Goal: Information Seeking & Learning: Learn about a topic

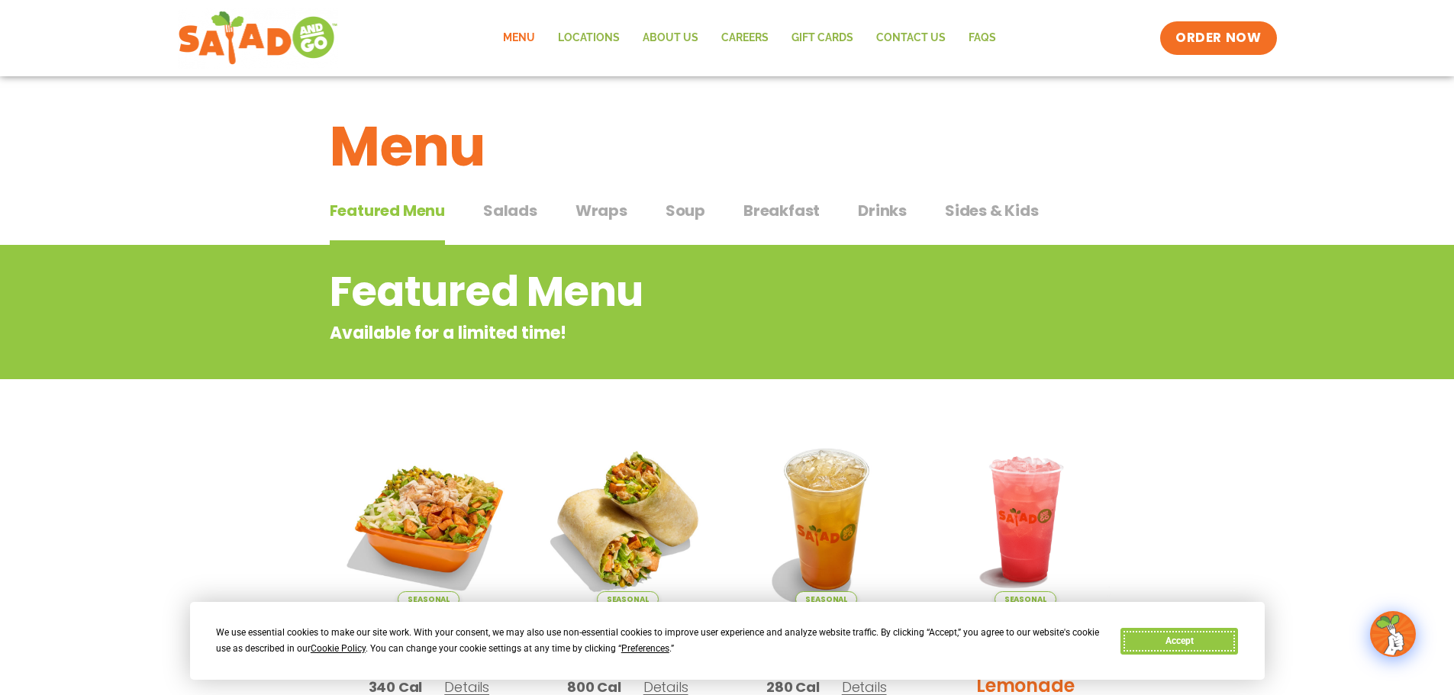
click at [1167, 638] on button "Accept" at bounding box center [1179, 641] width 118 height 27
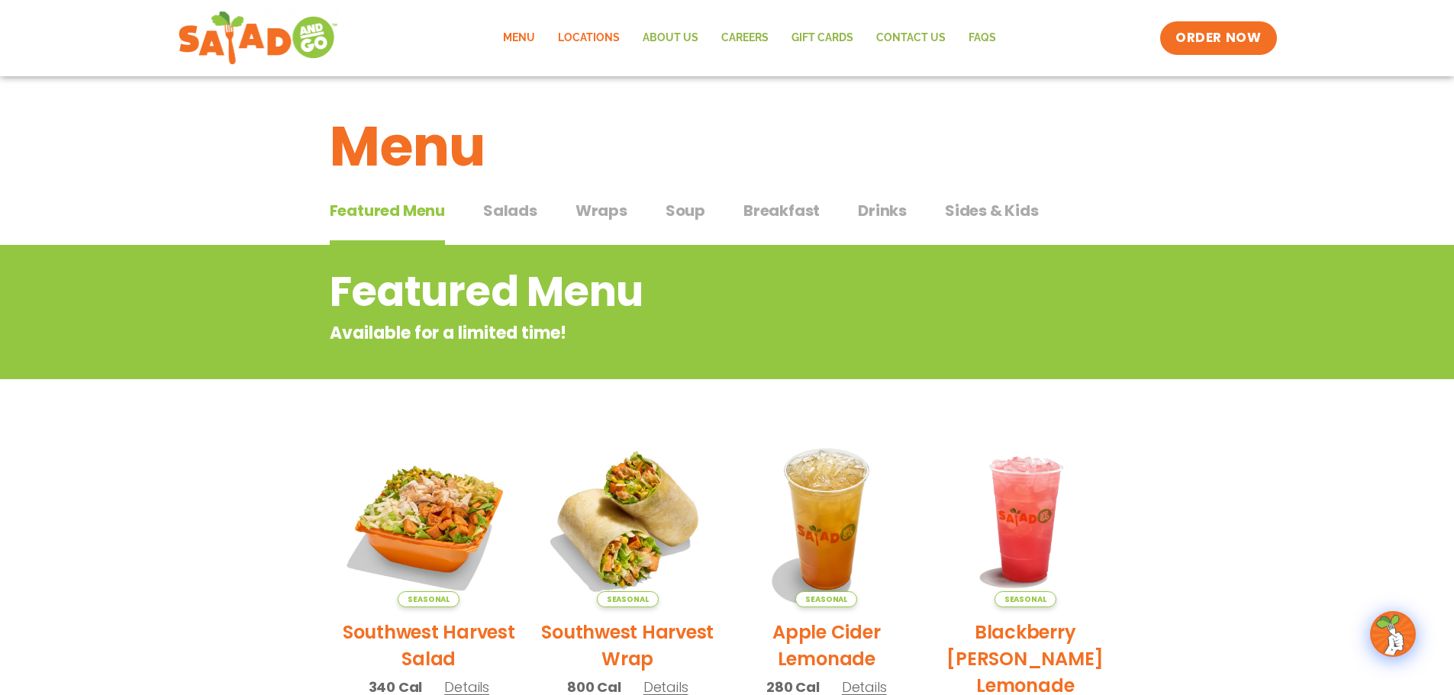
click at [584, 37] on link "Locations" at bounding box center [588, 38] width 85 height 35
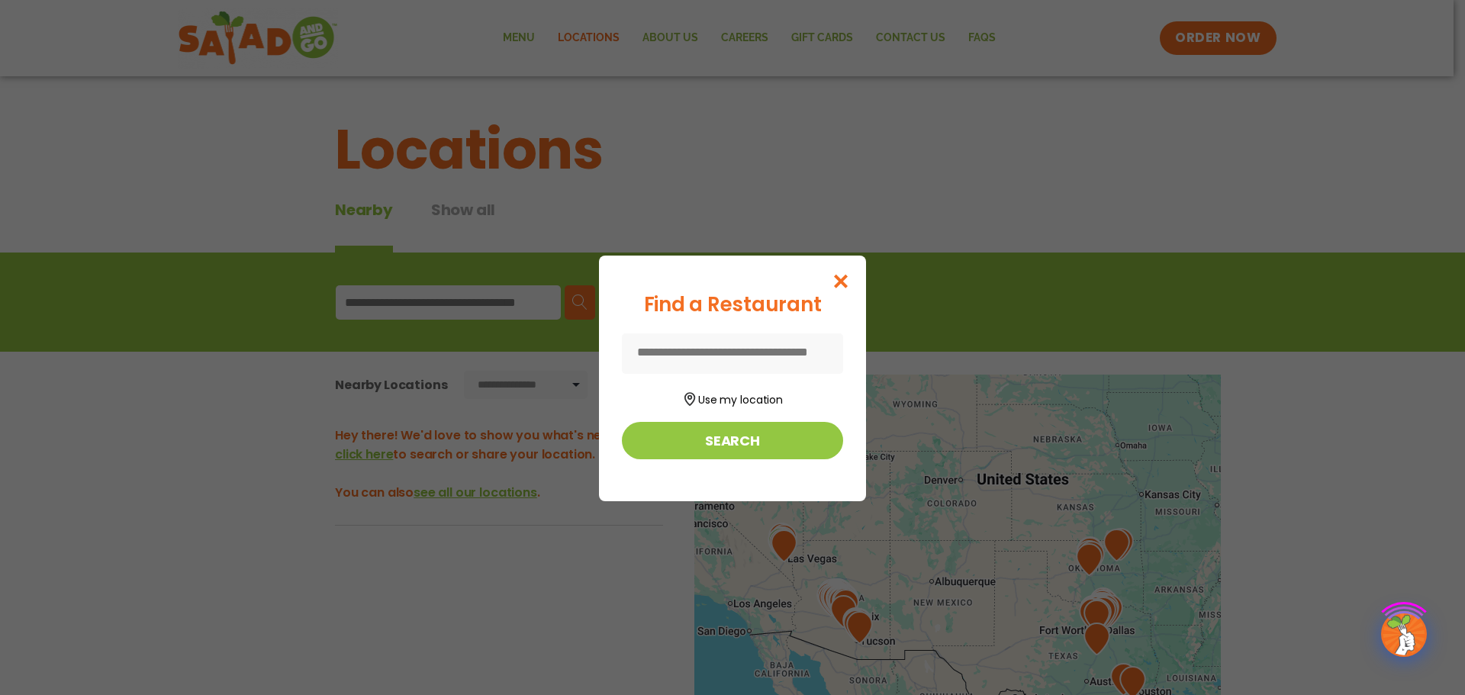
click at [684, 32] on div "Find a Restaurant Use my location Search" at bounding box center [732, 347] width 1465 height 695
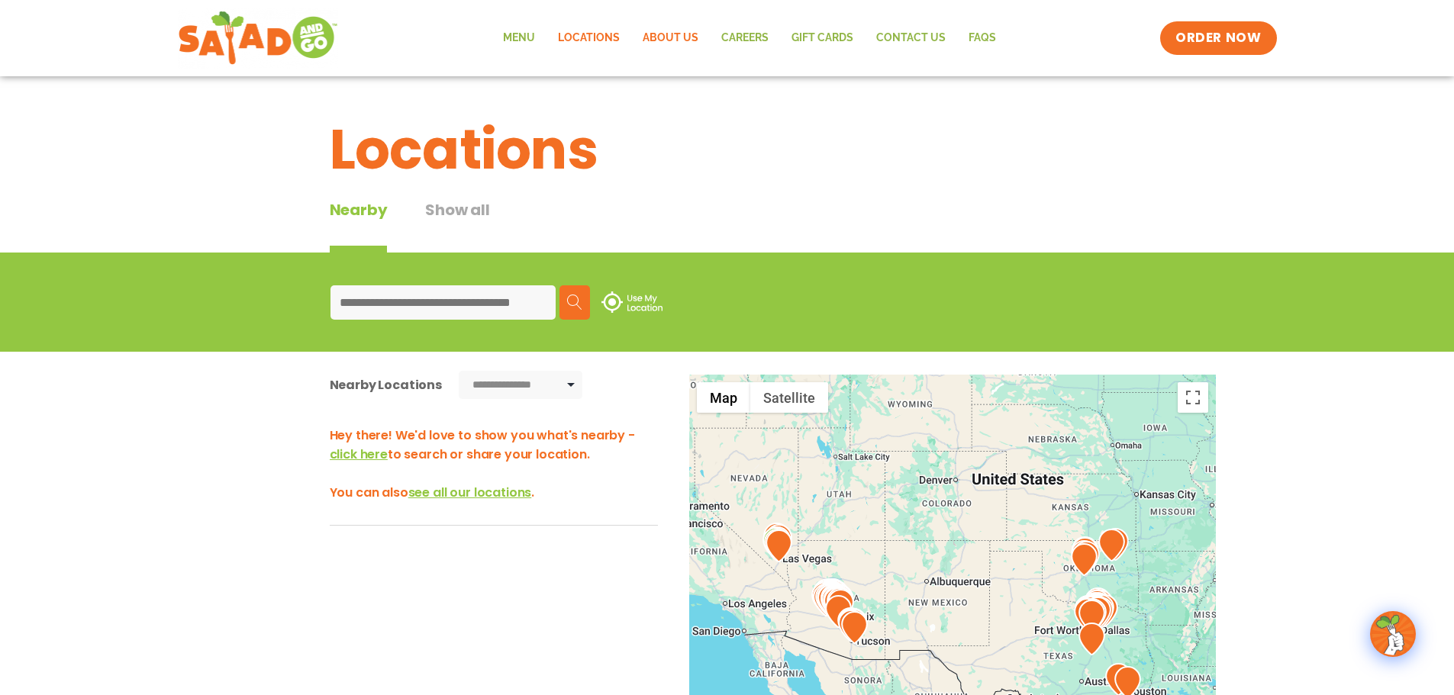
click at [683, 40] on link "About Us" at bounding box center [670, 38] width 79 height 35
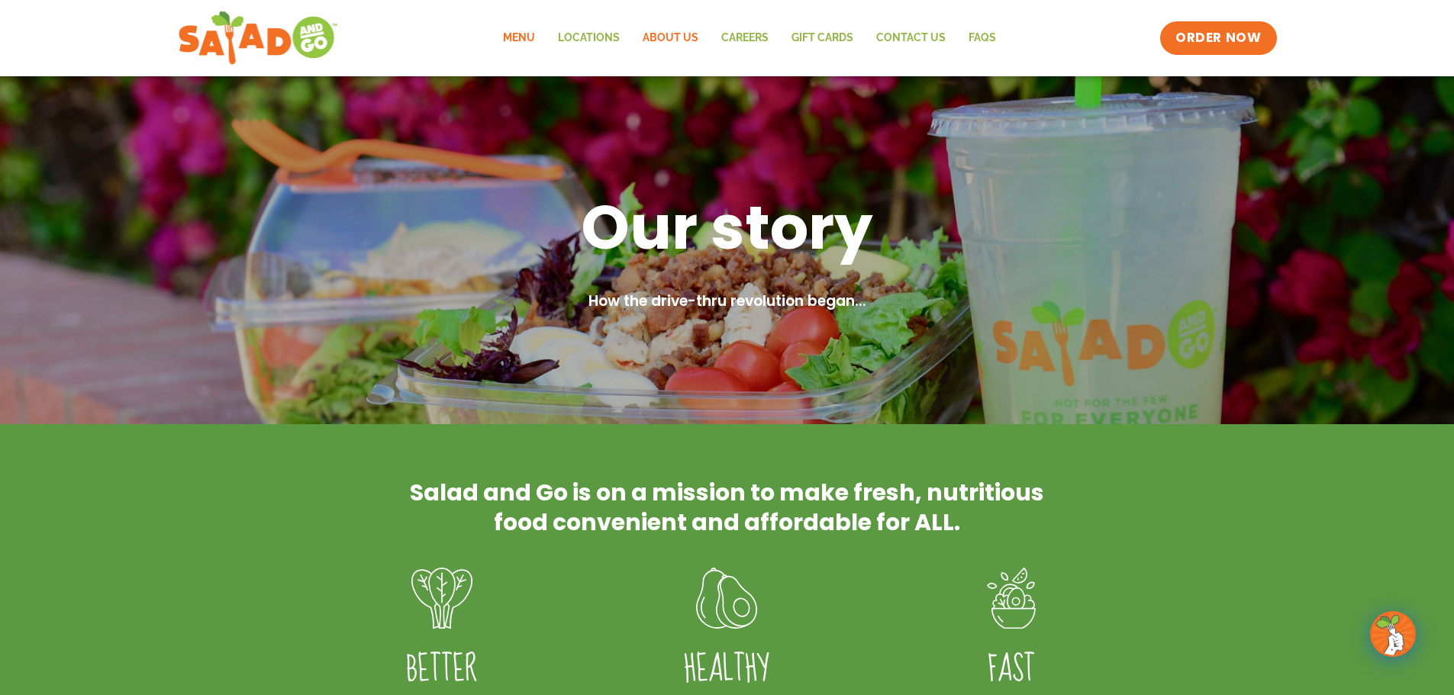
click at [521, 37] on link "Menu" at bounding box center [518, 38] width 55 height 35
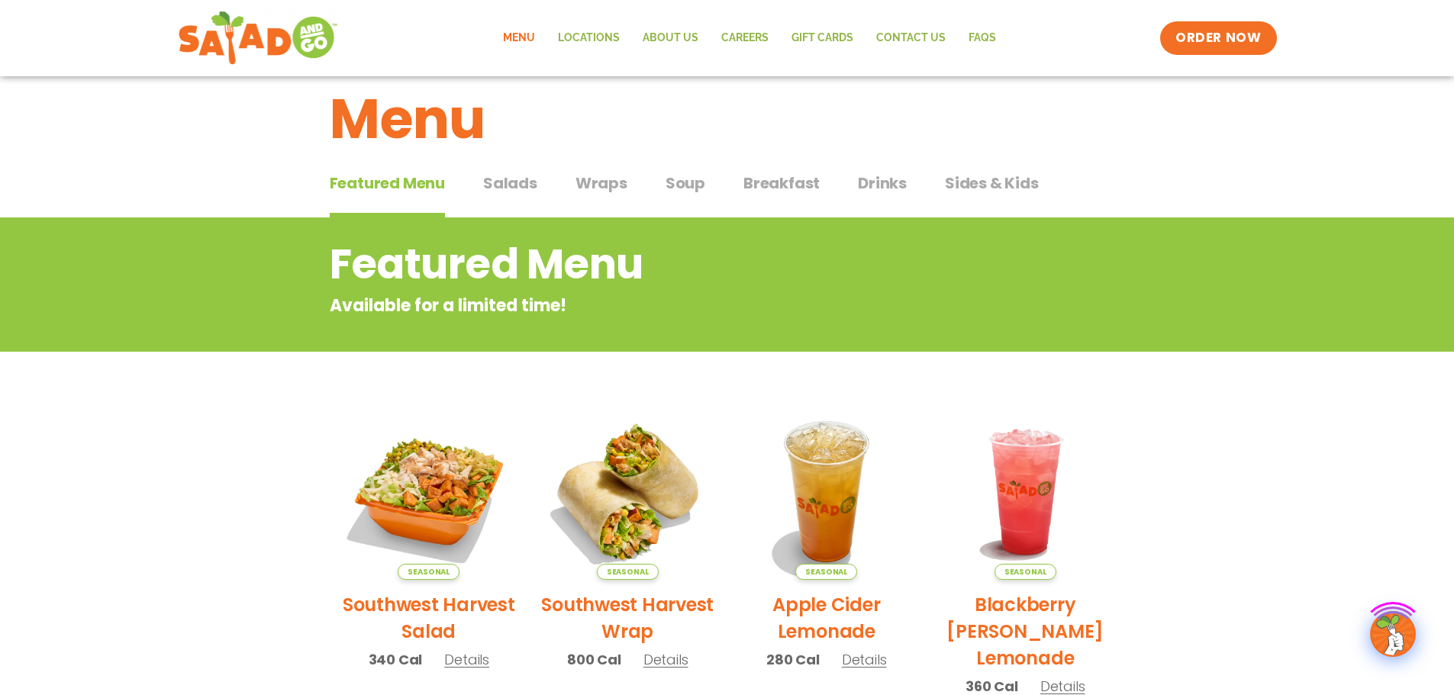
scroll to position [76, 0]
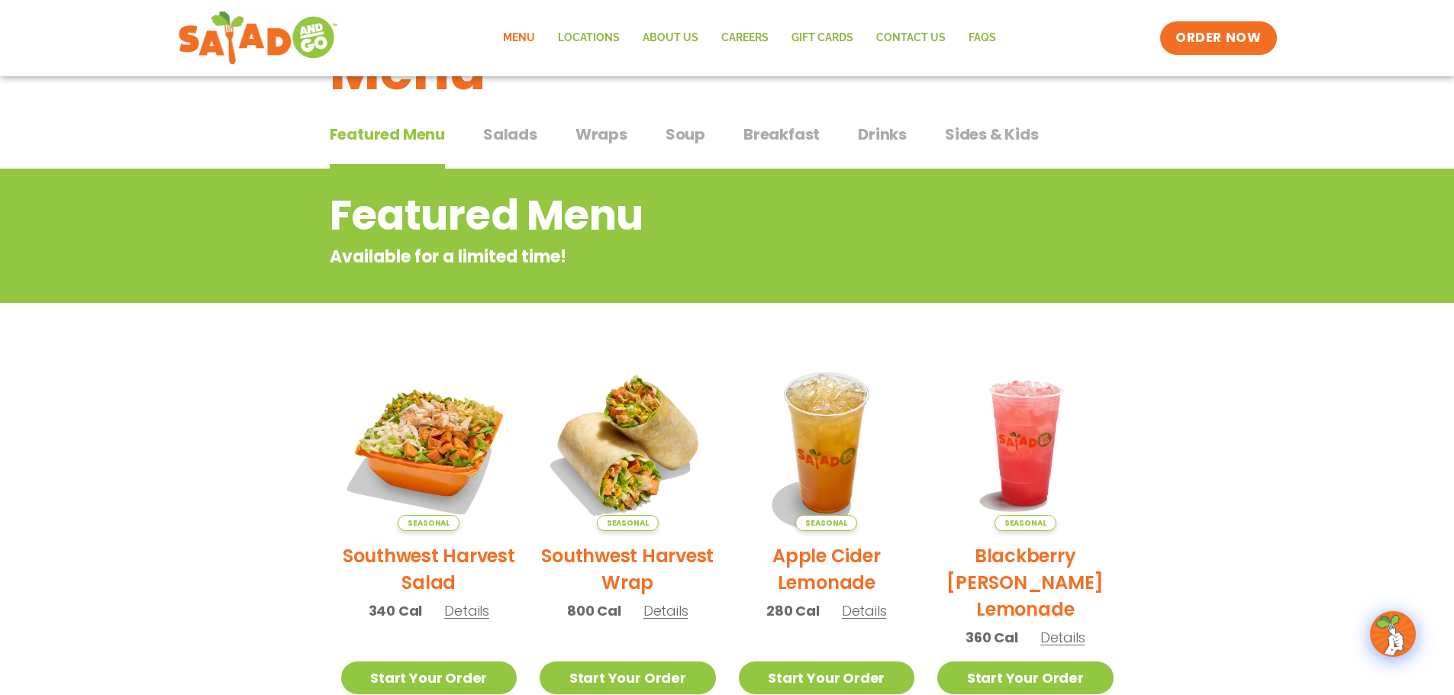
click at [766, 137] on span "Breakfast" at bounding box center [781, 134] width 76 height 23
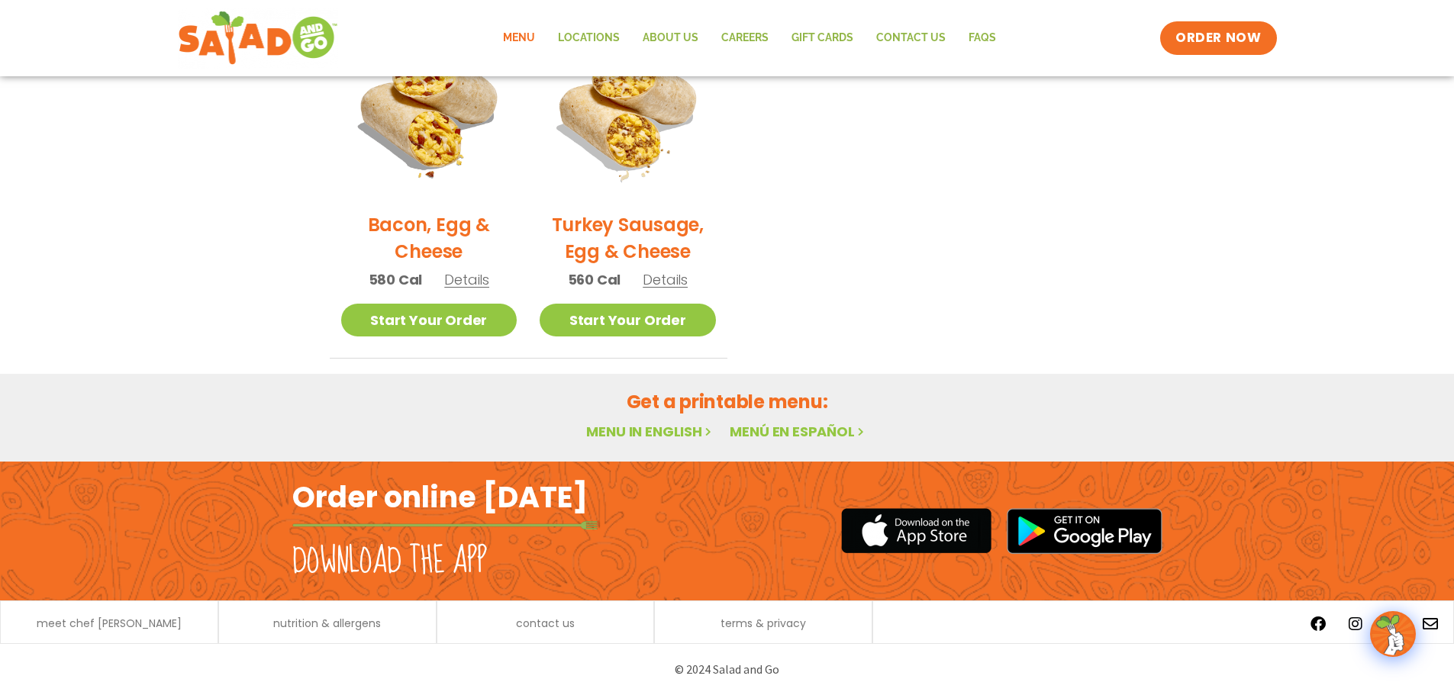
scroll to position [713, 0]
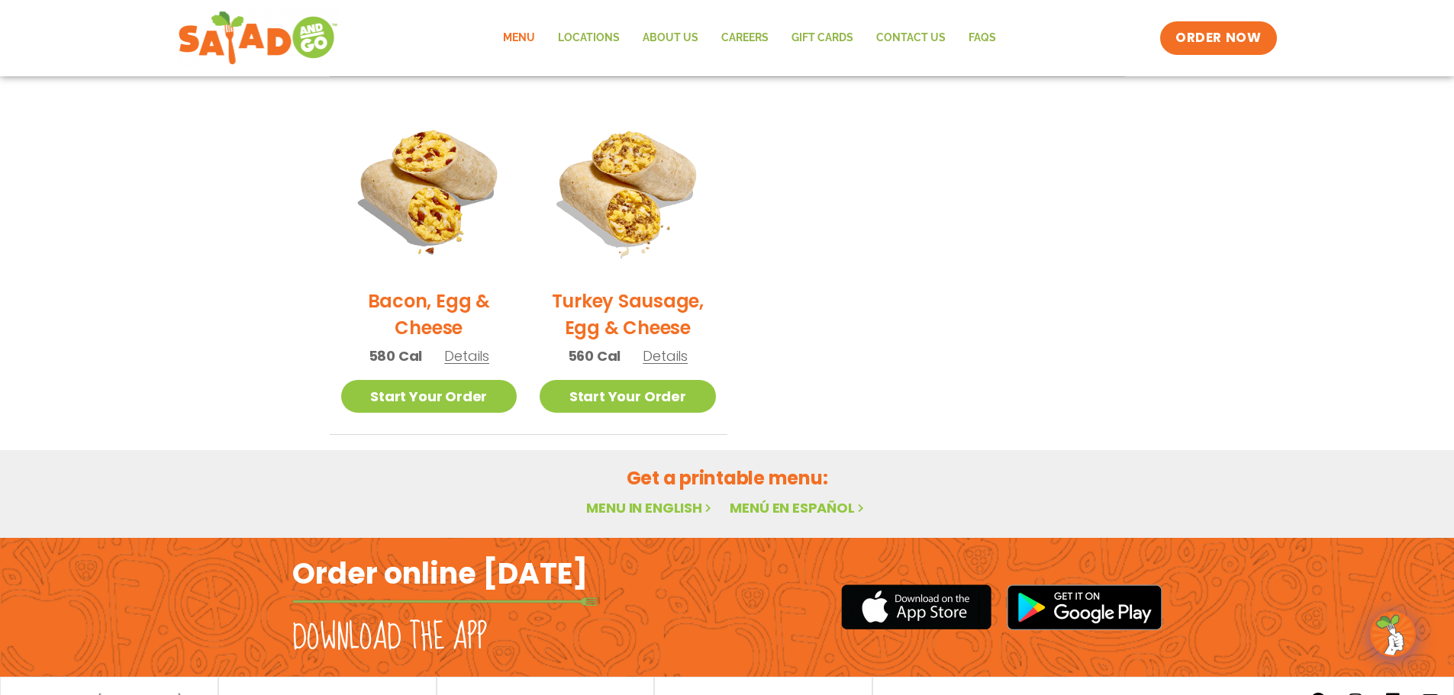
click at [670, 506] on link "Menu in English" at bounding box center [650, 507] width 128 height 19
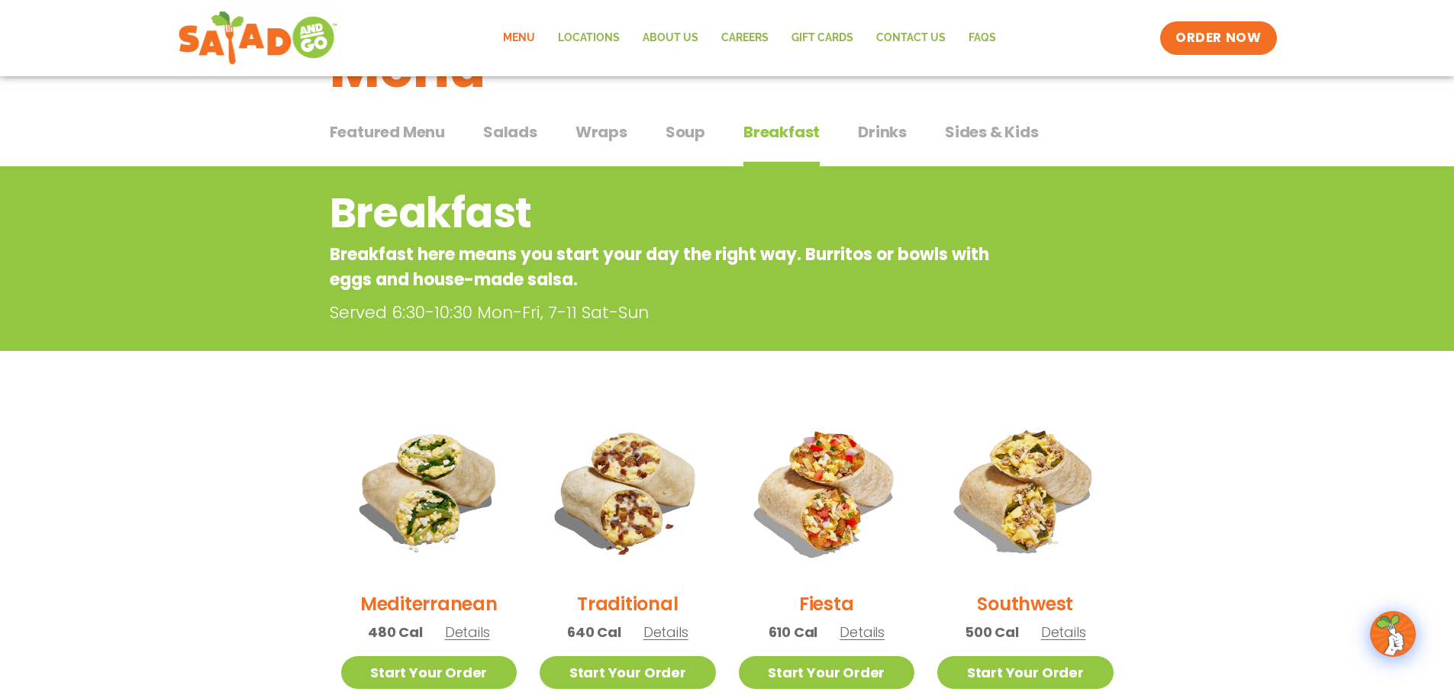
scroll to position [76, 0]
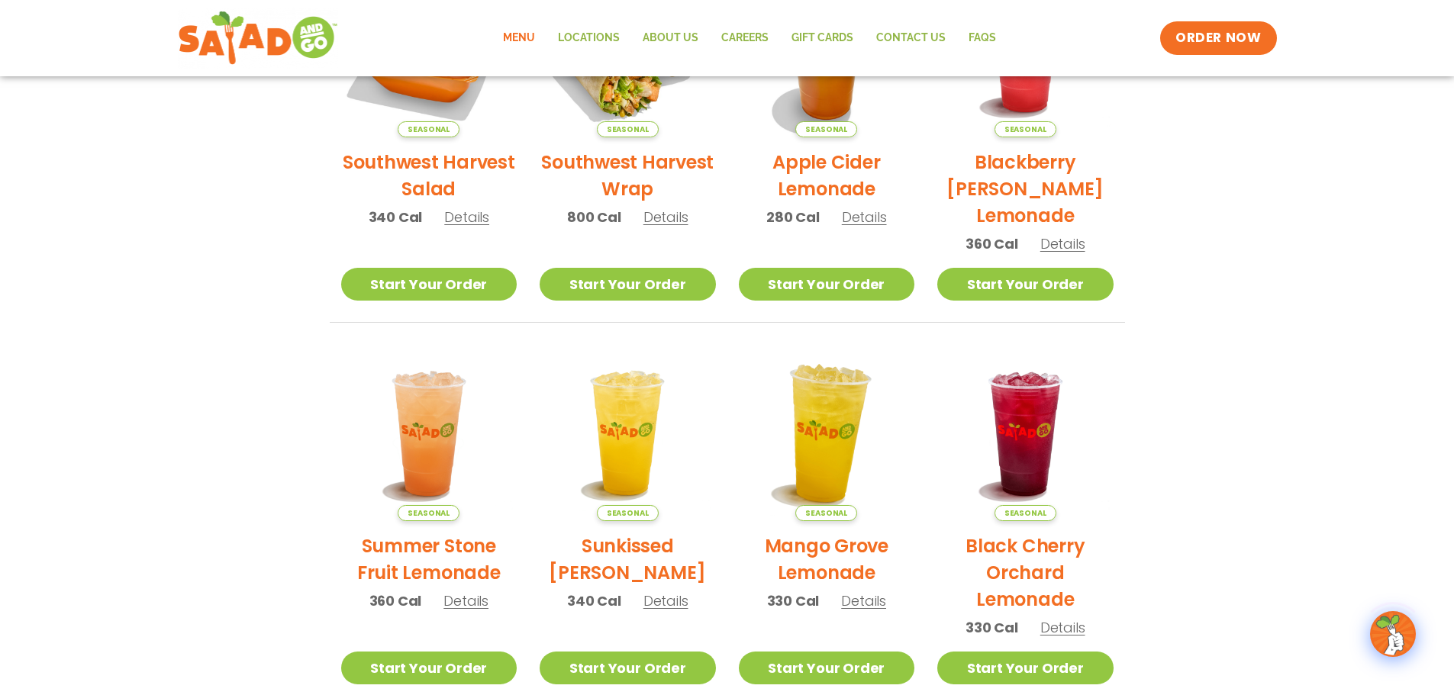
scroll to position [818, 0]
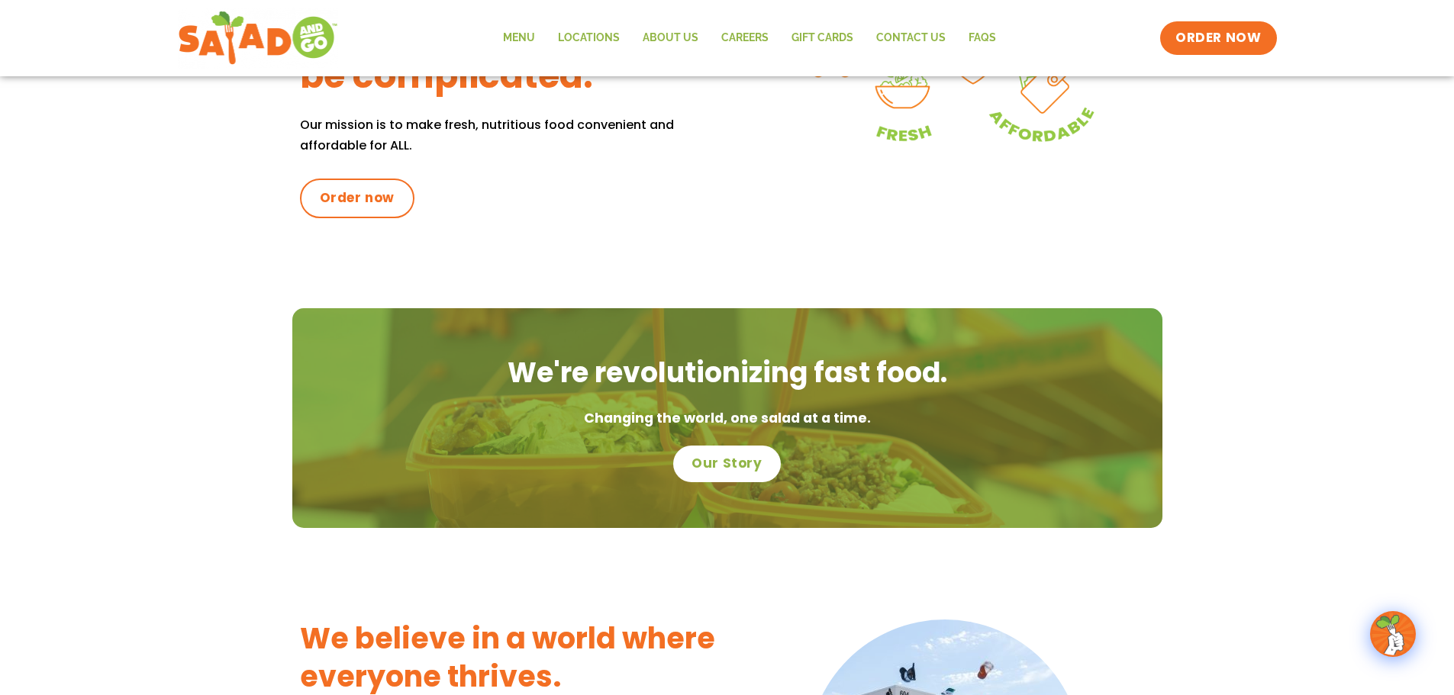
scroll to position [229, 0]
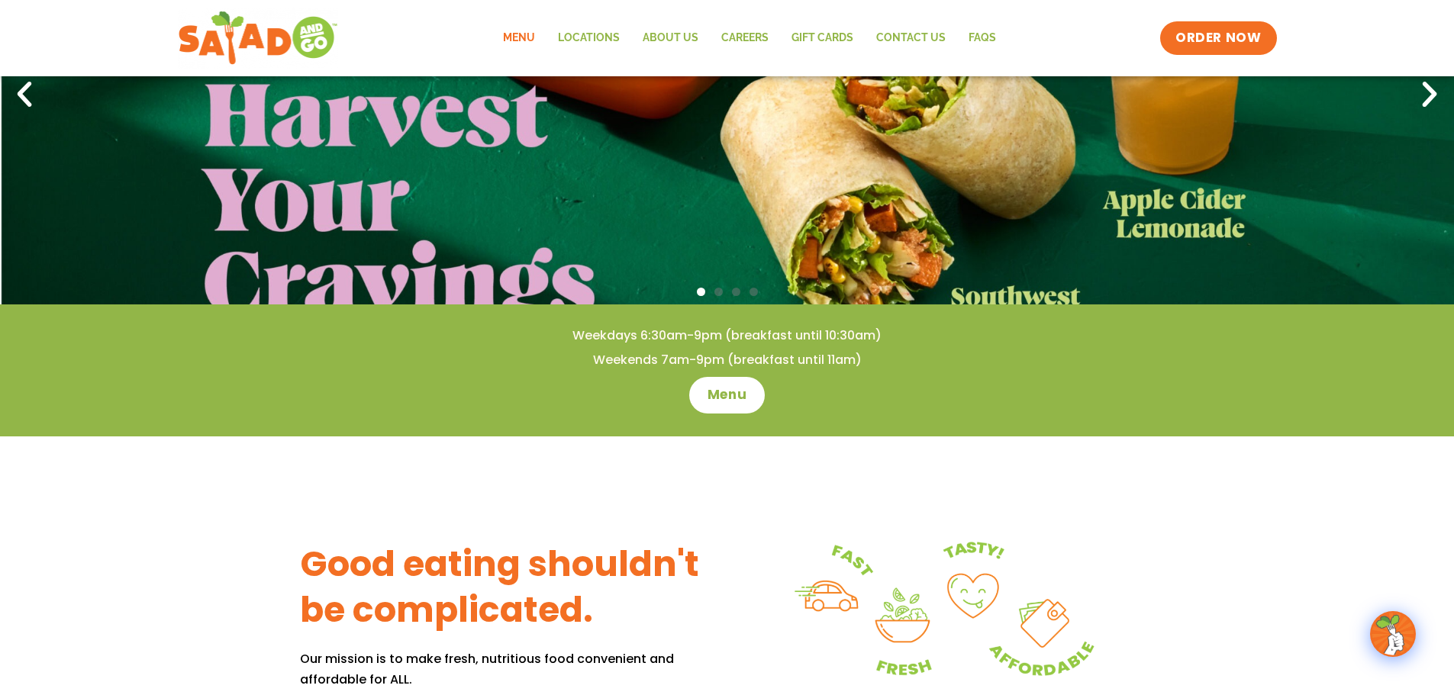
click at [522, 34] on link "Menu" at bounding box center [518, 38] width 55 height 35
